Goal: Information Seeking & Learning: Learn about a topic

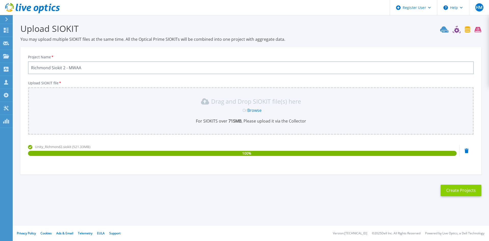
click at [459, 185] on button "Create Projects" at bounding box center [461, 190] width 41 height 11
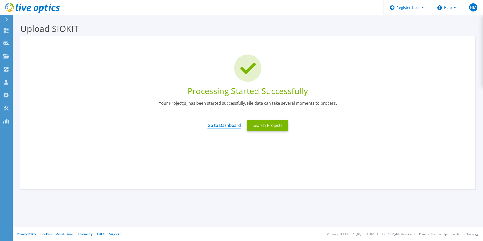
click at [226, 126] on link "Go to Dashboard" at bounding box center [224, 124] width 33 height 10
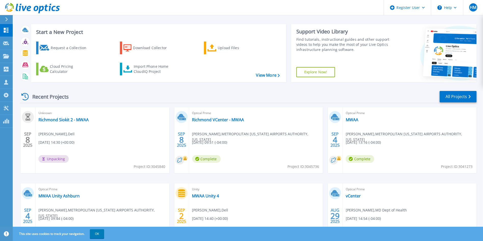
scroll to position [4, 0]
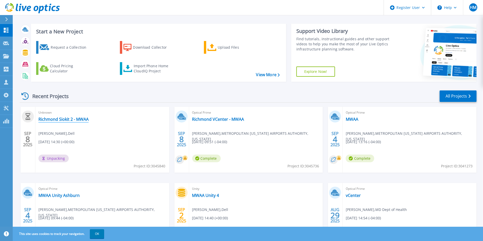
click at [41, 121] on link "Richmond Siokit 2 - MWAA" at bounding box center [63, 119] width 50 height 5
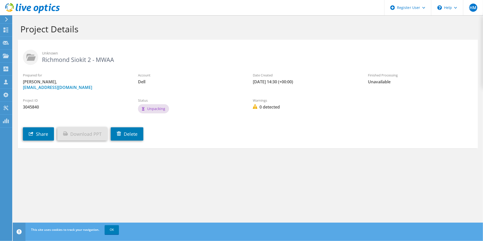
click at [30, 2] on div at bounding box center [30, 8] width 60 height 17
click at [26, 22] on div "Project Details" at bounding box center [247, 27] width 465 height 24
click at [34, 11] on icon at bounding box center [32, 8] width 55 height 10
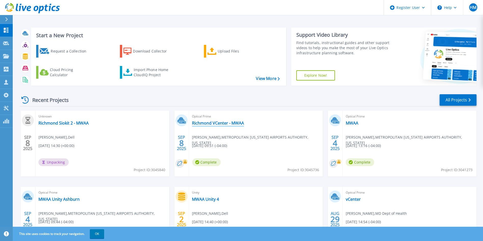
click at [223, 124] on link "Richmond VCenter - MWAA" at bounding box center [218, 123] width 52 height 5
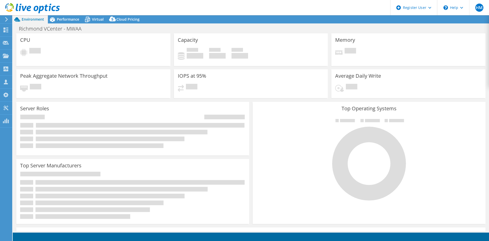
select select "USD"
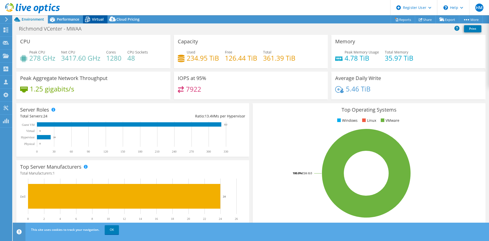
click at [91, 18] on icon at bounding box center [87, 19] width 9 height 9
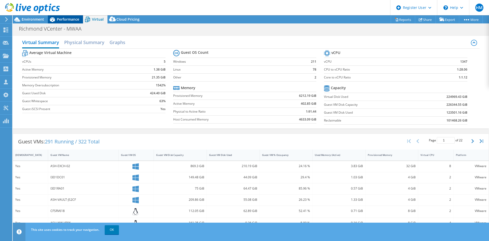
click at [64, 20] on span "Performance" at bounding box center [68, 19] width 22 height 5
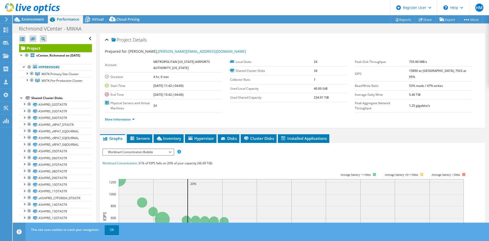
click at [35, 5] on icon at bounding box center [32, 8] width 55 height 10
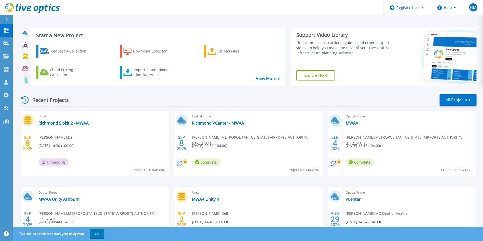
click at [42, 126] on div "Unity Richmond Siokit 2 - [PERSON_NAME] , Dell [DATE] 14:30 (+00:00) Unpacking …" at bounding box center [102, 144] width 134 height 66
click at [47, 121] on link "Richmond Siokit 2 - MWAA" at bounding box center [63, 123] width 50 height 5
click at [206, 121] on link "Richmond VCenter - MWAA" at bounding box center [218, 123] width 52 height 5
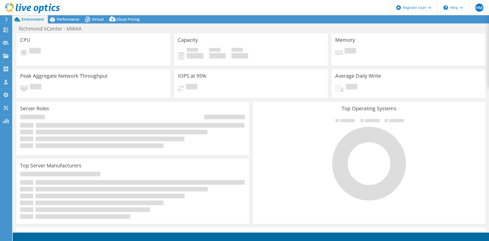
select select "USD"
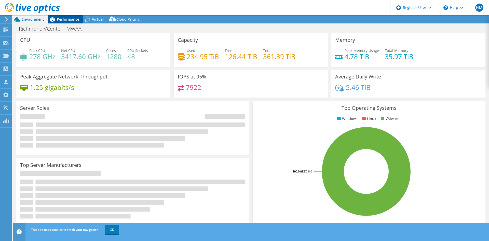
click at [70, 19] on span "Performance" at bounding box center [68, 19] width 22 height 5
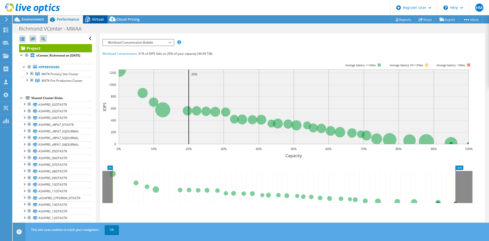
click at [87, 23] on icon at bounding box center [87, 19] width 9 height 9
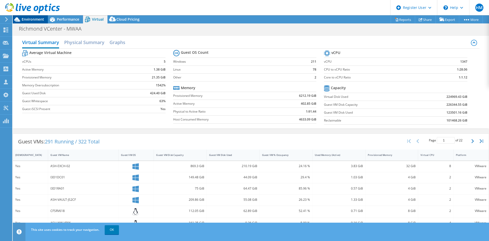
click at [35, 21] on span "Environment" at bounding box center [33, 19] width 22 height 5
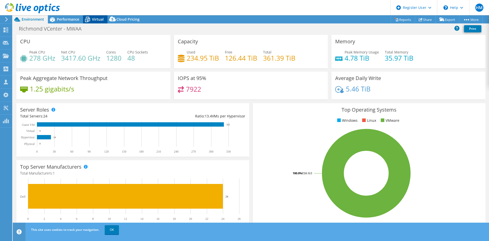
click at [105, 19] on div "Virtual" at bounding box center [95, 19] width 24 height 8
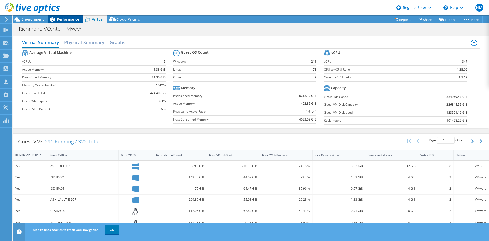
click at [73, 17] on span "Performance" at bounding box center [68, 19] width 22 height 5
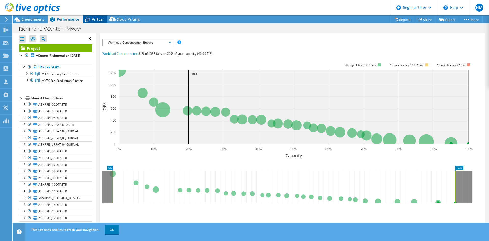
click at [87, 15] on icon at bounding box center [87, 19] width 9 height 9
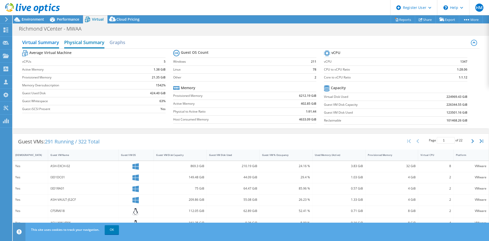
click at [88, 42] on h2 "Physical Summary" at bounding box center [84, 42] width 40 height 11
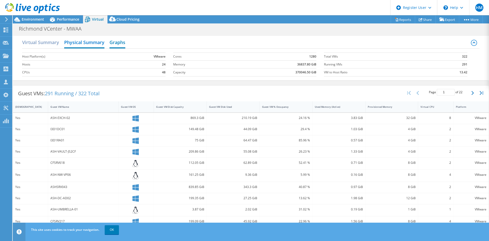
click at [125, 46] on h2 "Graphs" at bounding box center [118, 42] width 16 height 11
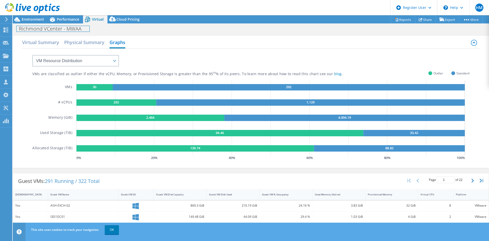
click at [82, 24] on div "Richmond VCenter - MWAA Print" at bounding box center [251, 28] width 476 height 9
click at [75, 21] on span "Performance" at bounding box center [68, 19] width 22 height 5
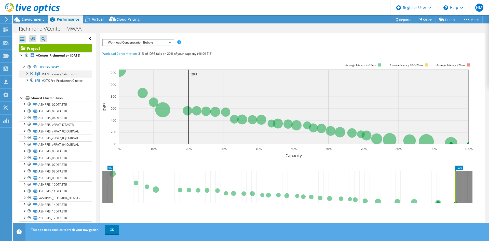
click at [26, 76] on div at bounding box center [26, 73] width 5 height 5
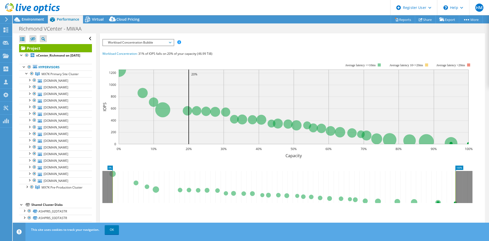
click at [39, 7] on icon at bounding box center [32, 8] width 55 height 10
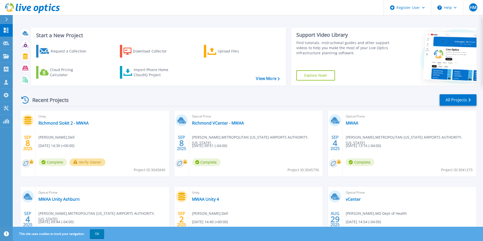
click at [66, 128] on div "Unity Richmond Siokit 2 - MWAA Hamza Malik , Dell 09/08/2025, 14:30 (+00:00) Co…" at bounding box center [102, 144] width 134 height 66
click at [70, 119] on span "Unity" at bounding box center [102, 117] width 128 height 6
click at [67, 127] on div "Unity Richmond Siokit 2 - MWAA Hamza Malik , Dell 09/08/2025, 14:30 (+00:00) Co…" at bounding box center [102, 144] width 134 height 66
click at [67, 122] on link "Richmond Siokit 2 - MWAA" at bounding box center [63, 123] width 50 height 5
click at [55, 9] on icon at bounding box center [32, 8] width 55 height 10
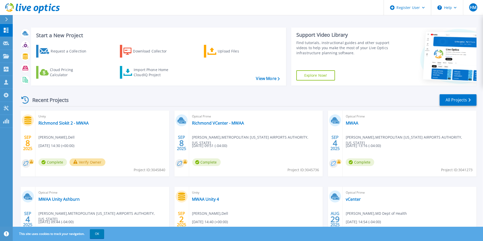
scroll to position [0, 0]
click at [244, 53] on div "Upload Files" at bounding box center [238, 51] width 41 height 10
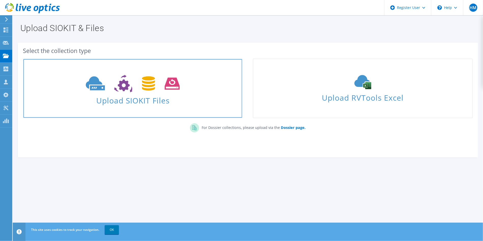
click at [224, 96] on span "Upload SIOKIT Files" at bounding box center [132, 99] width 219 height 11
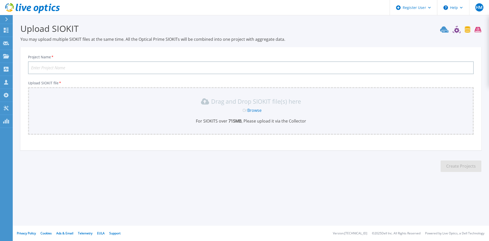
click at [251, 108] on link "Browse" at bounding box center [254, 111] width 14 height 6
